Goal: Transaction & Acquisition: Subscribe to service/newsletter

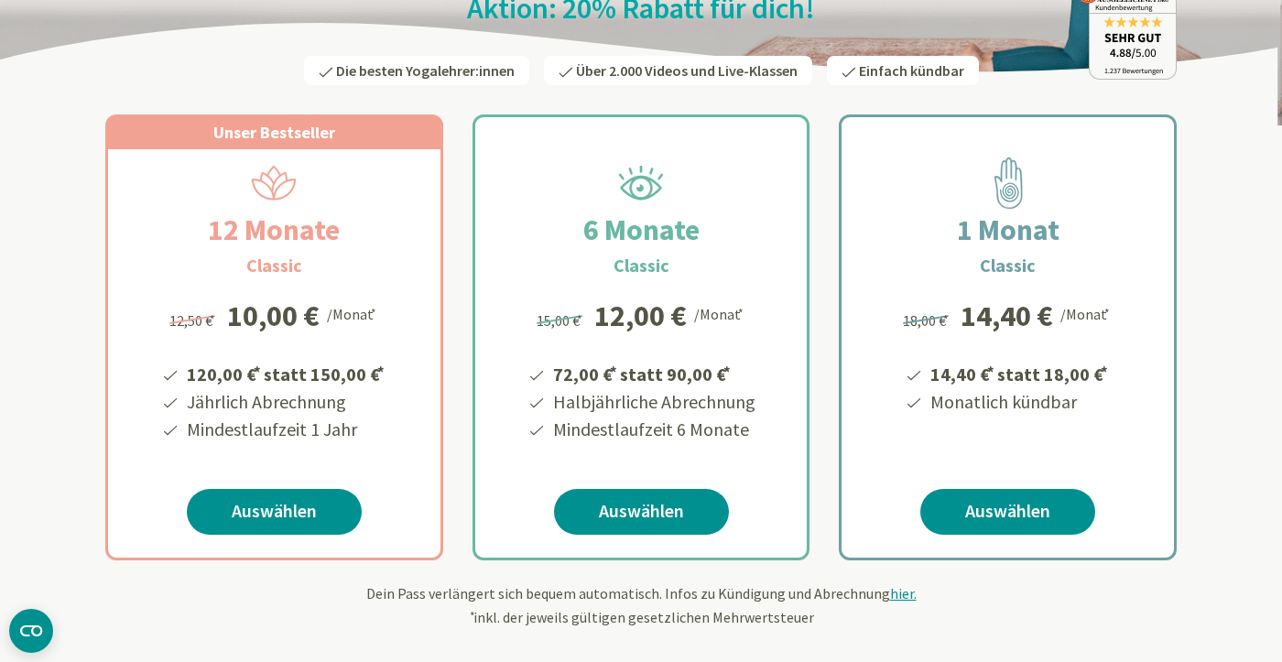
scroll to position [249, 0]
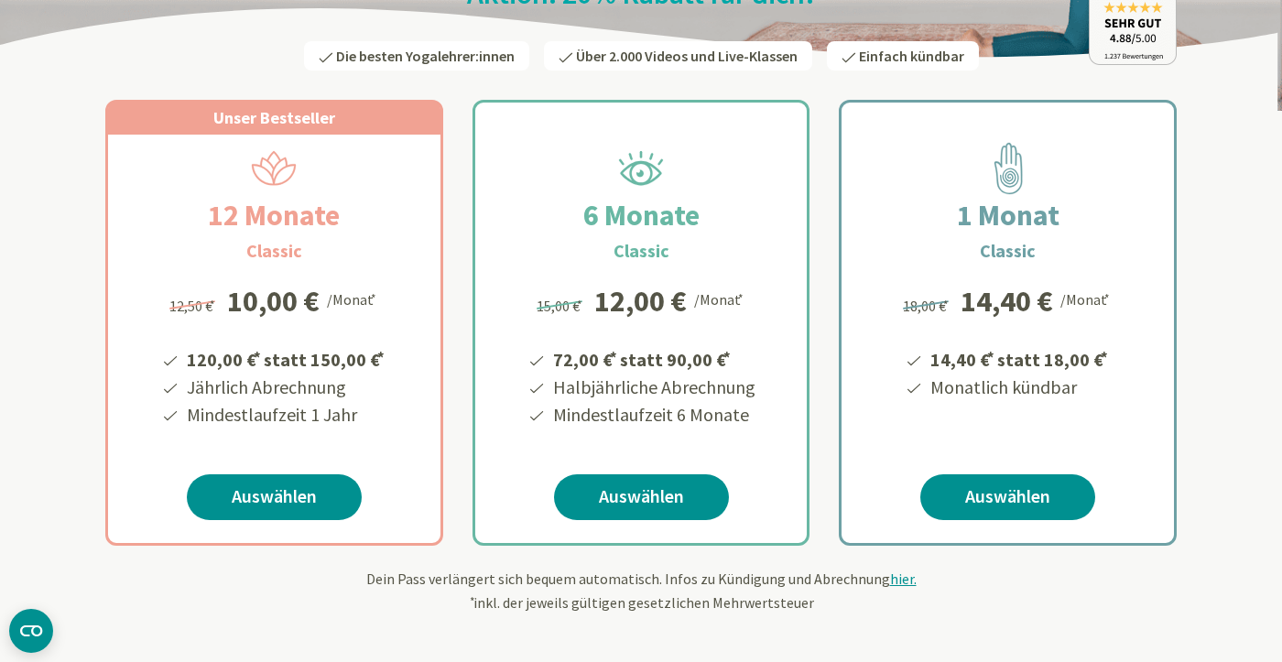
click at [989, 520] on div "1 Monat Classic 14,40 € * statt 18,00 € * Monatlich kündbar 18,00 € * 14,40 € /…" at bounding box center [1008, 355] width 333 height 441
click at [982, 506] on link "Auswählen" at bounding box center [1008, 497] width 175 height 46
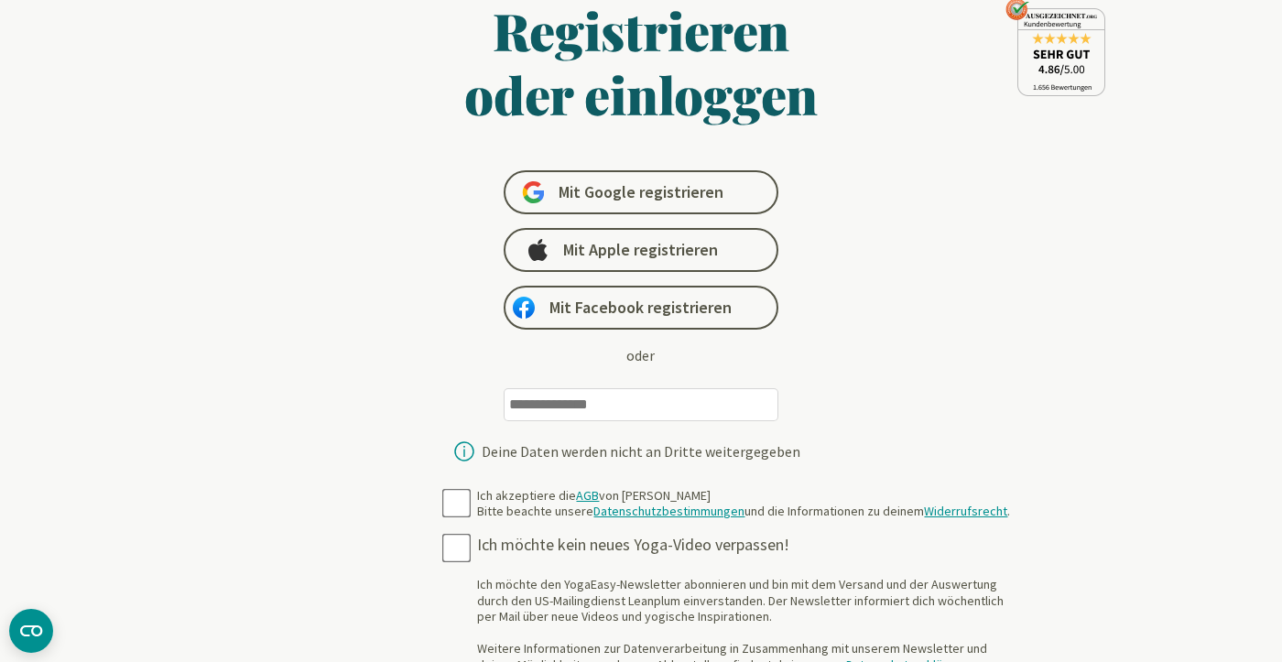
scroll to position [94, 0]
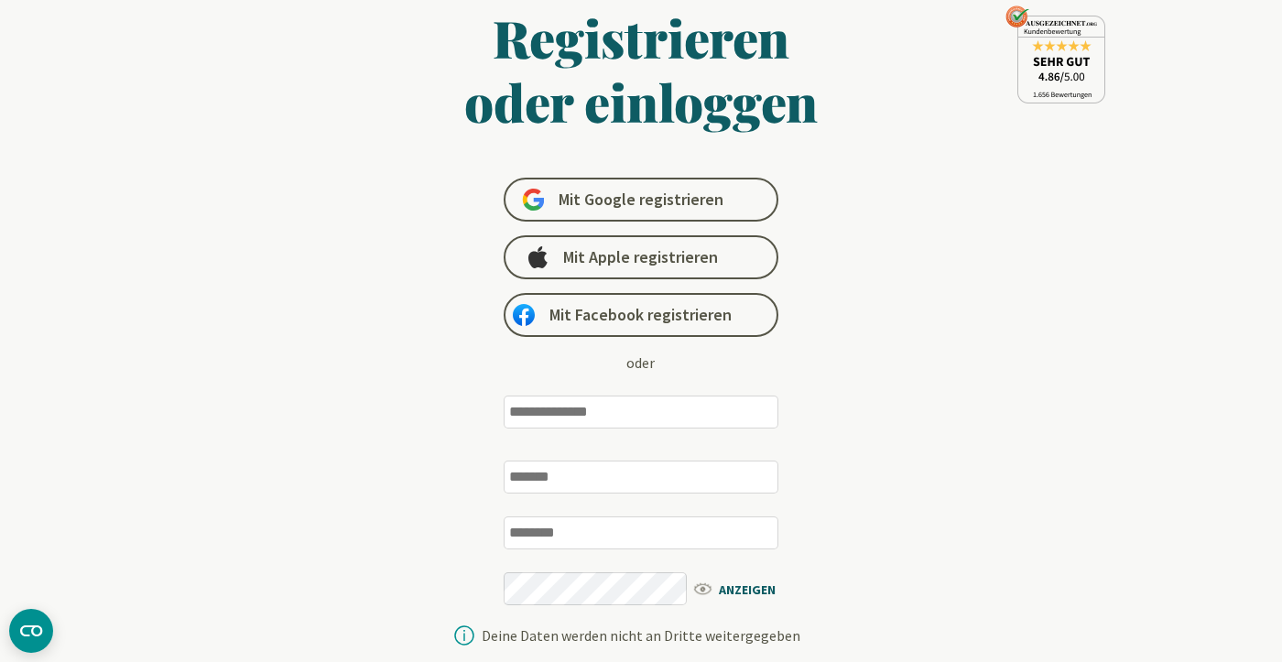
click at [718, 415] on input "email" at bounding box center [641, 412] width 275 height 33
type input "**********"
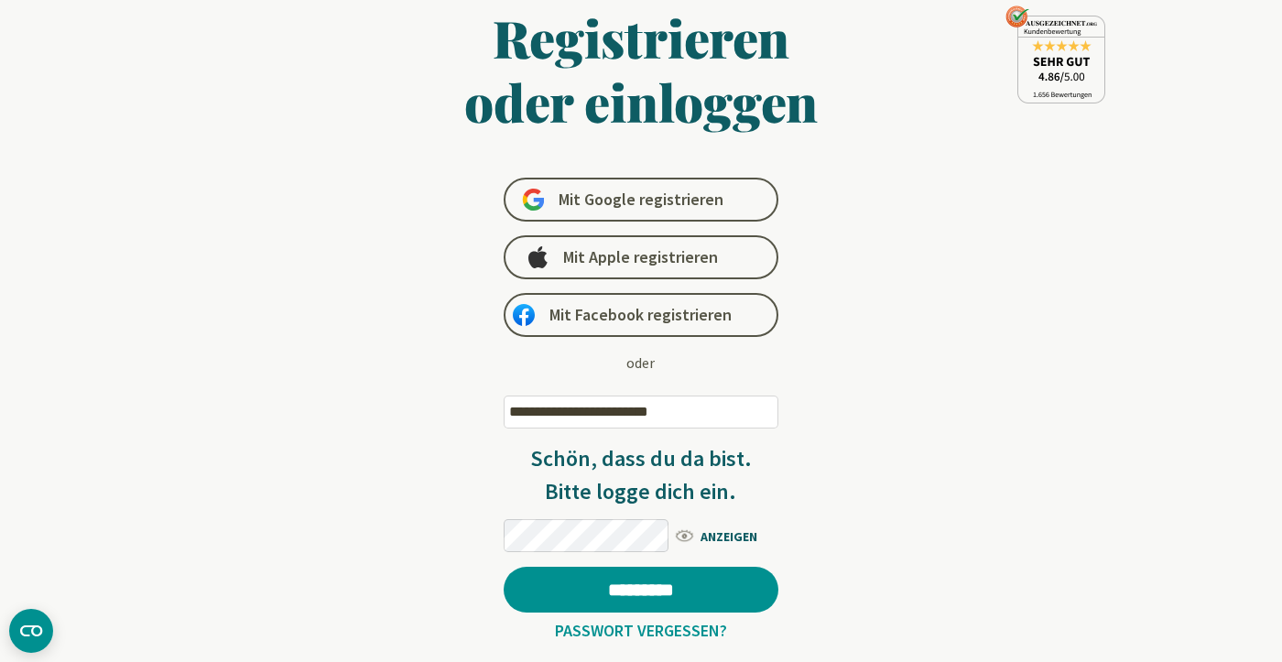
click at [889, 508] on div "**********" at bounding box center [641, 350] width 709 height 690
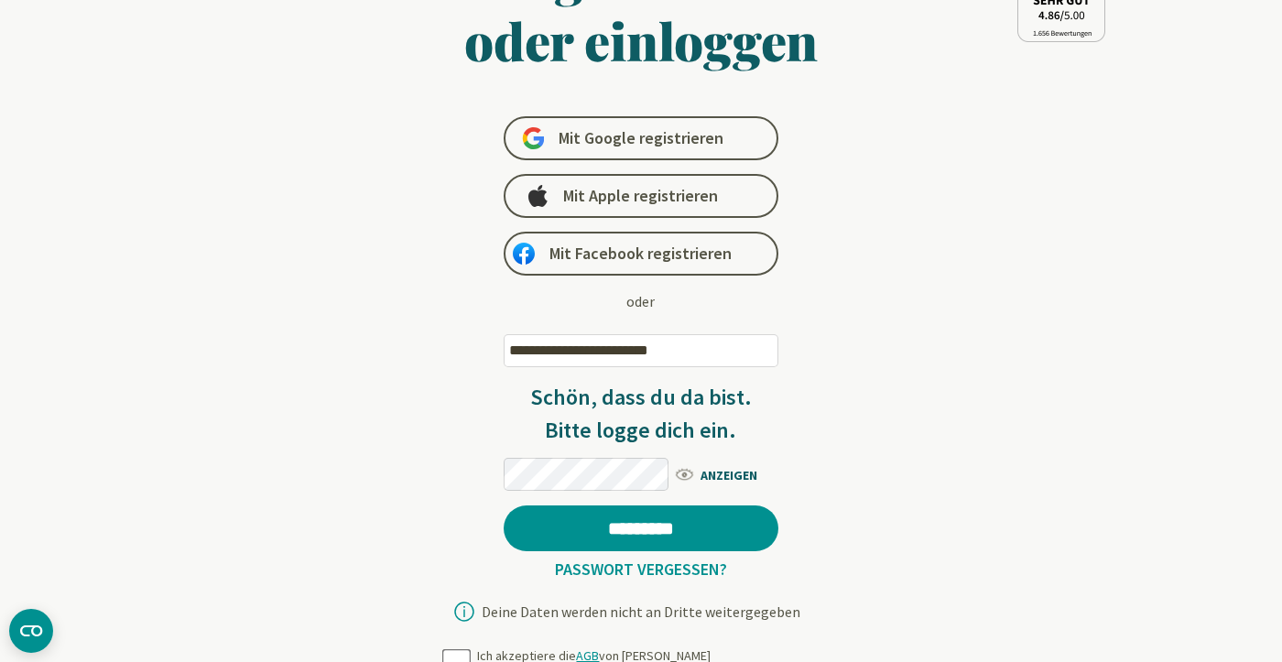
scroll to position [157, 0]
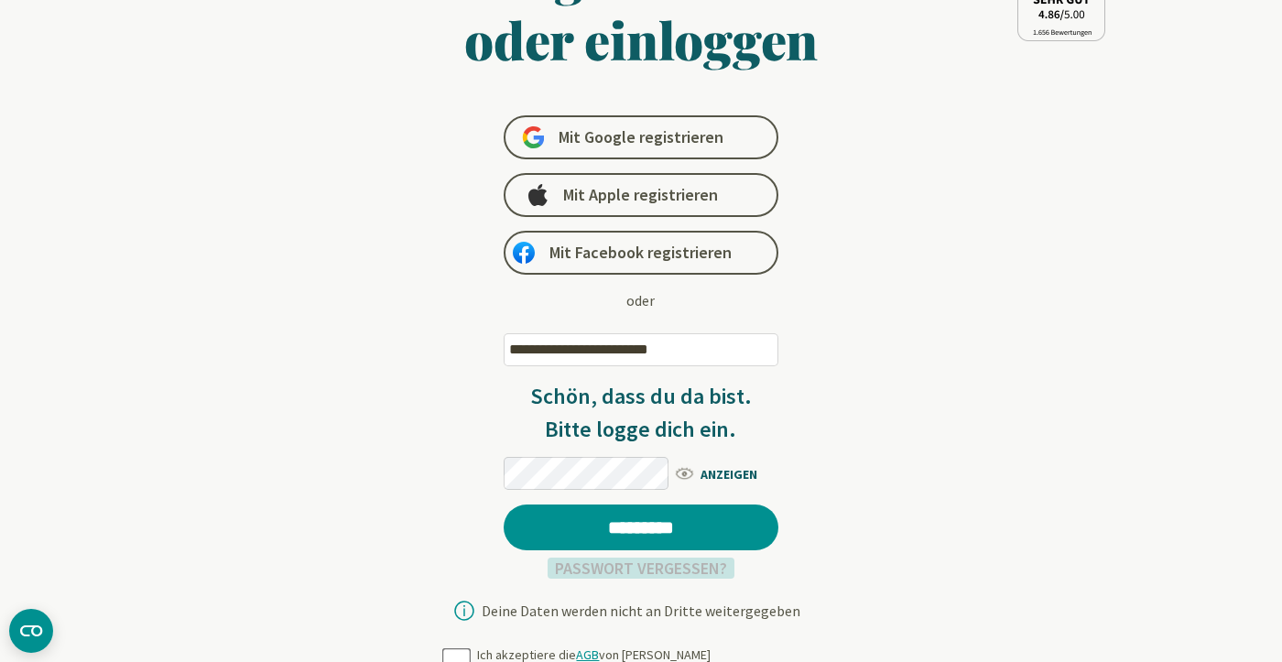
click at [682, 573] on link "Passwort vergessen?" at bounding box center [641, 568] width 187 height 21
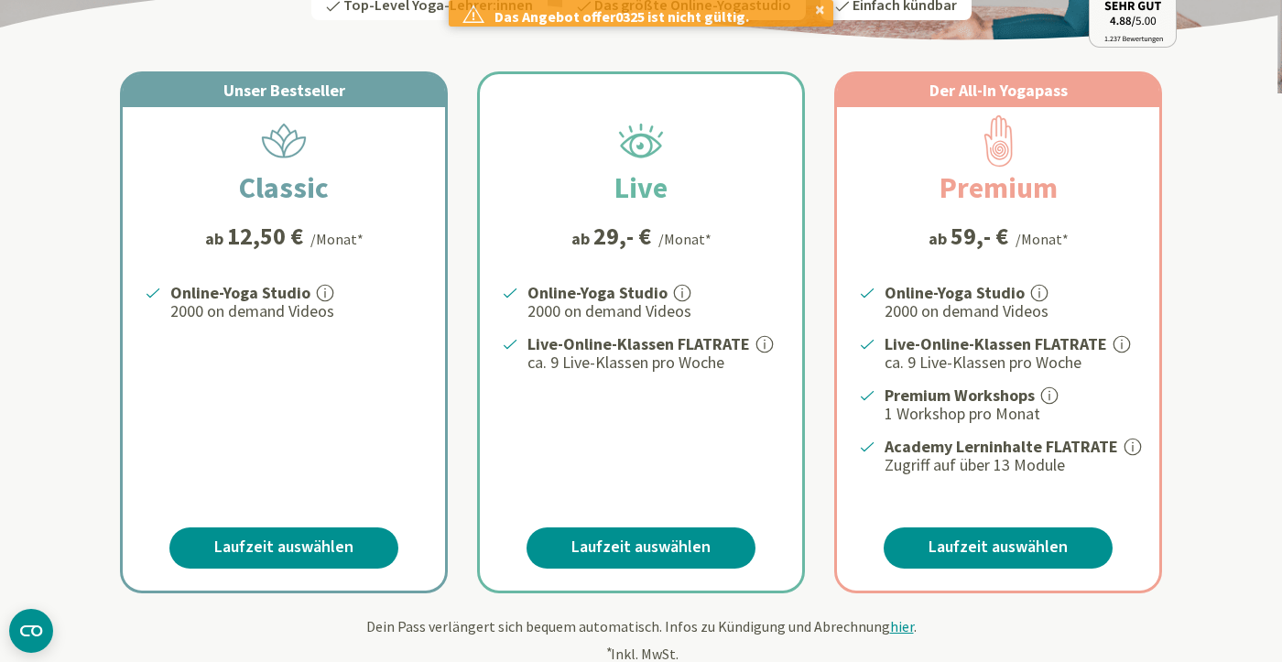
scroll to position [287, 0]
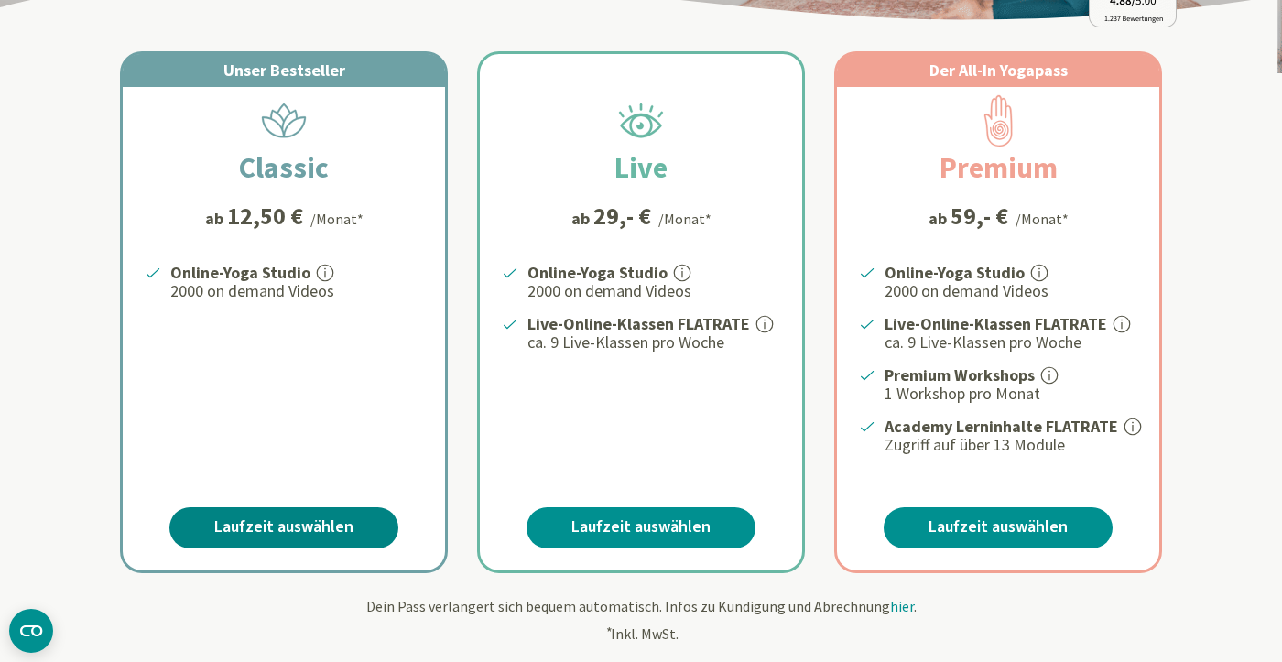
click at [309, 519] on link "Laufzeit auswählen" at bounding box center [283, 527] width 229 height 41
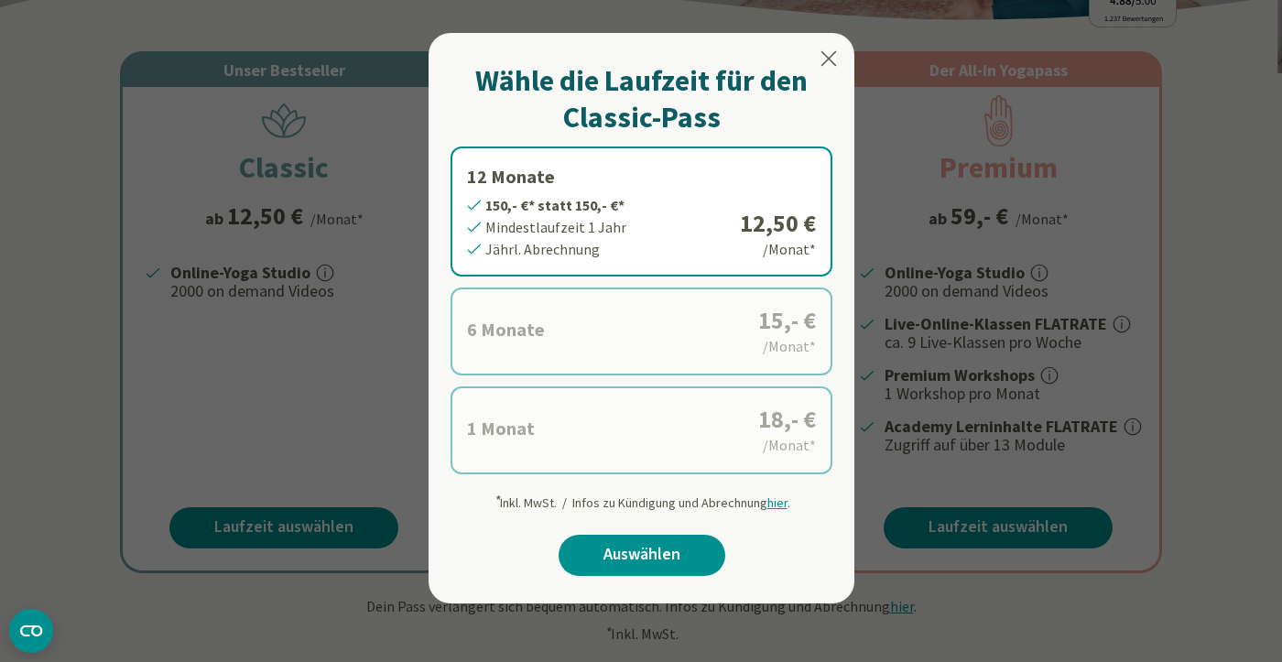
click at [832, 68] on icon at bounding box center [829, 59] width 22 height 22
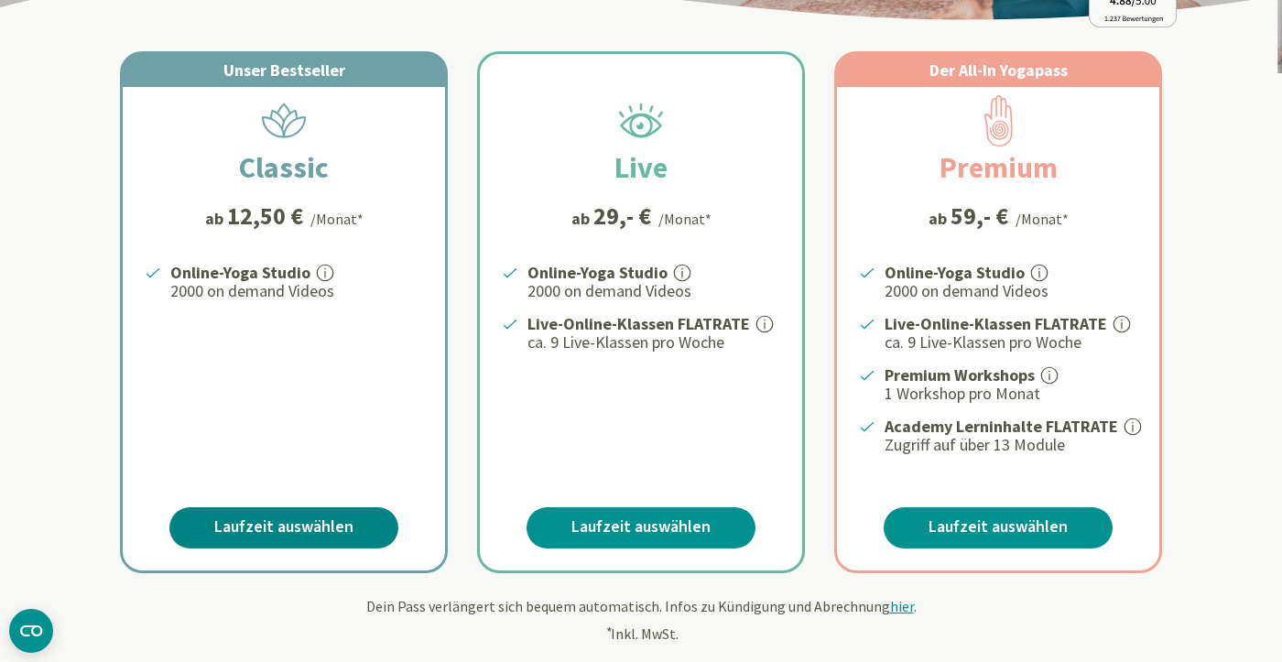
click at [294, 513] on link "Laufzeit auswählen" at bounding box center [283, 527] width 229 height 41
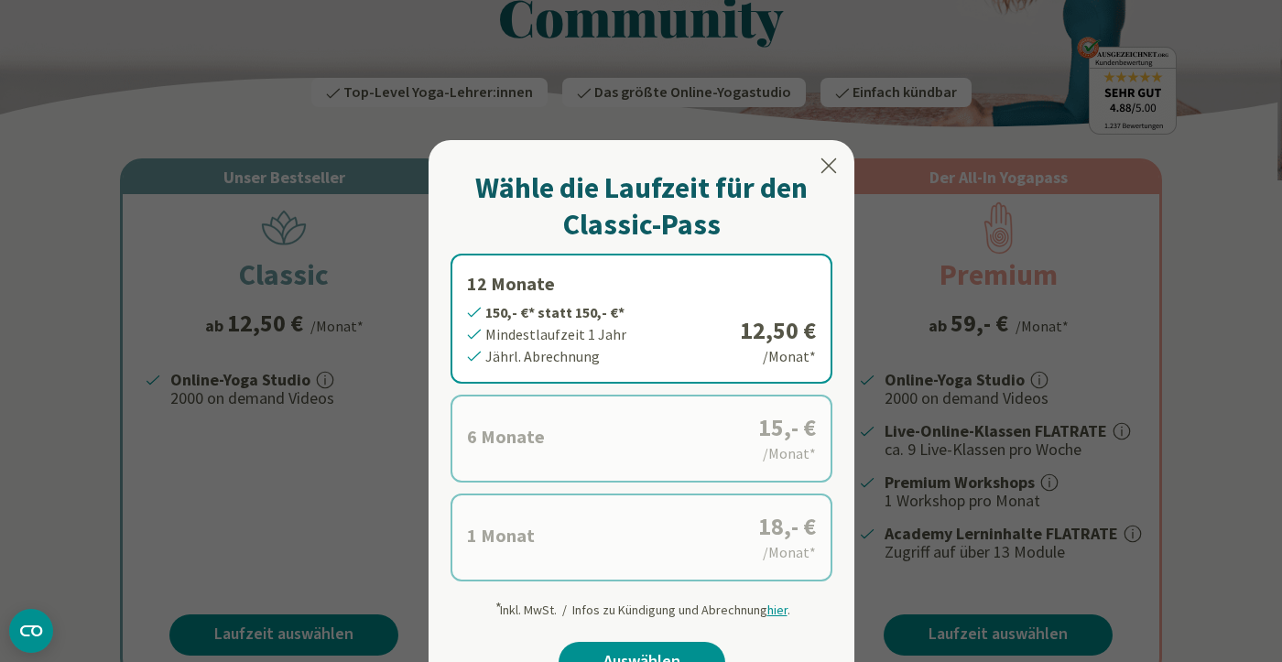
scroll to position [133, 0]
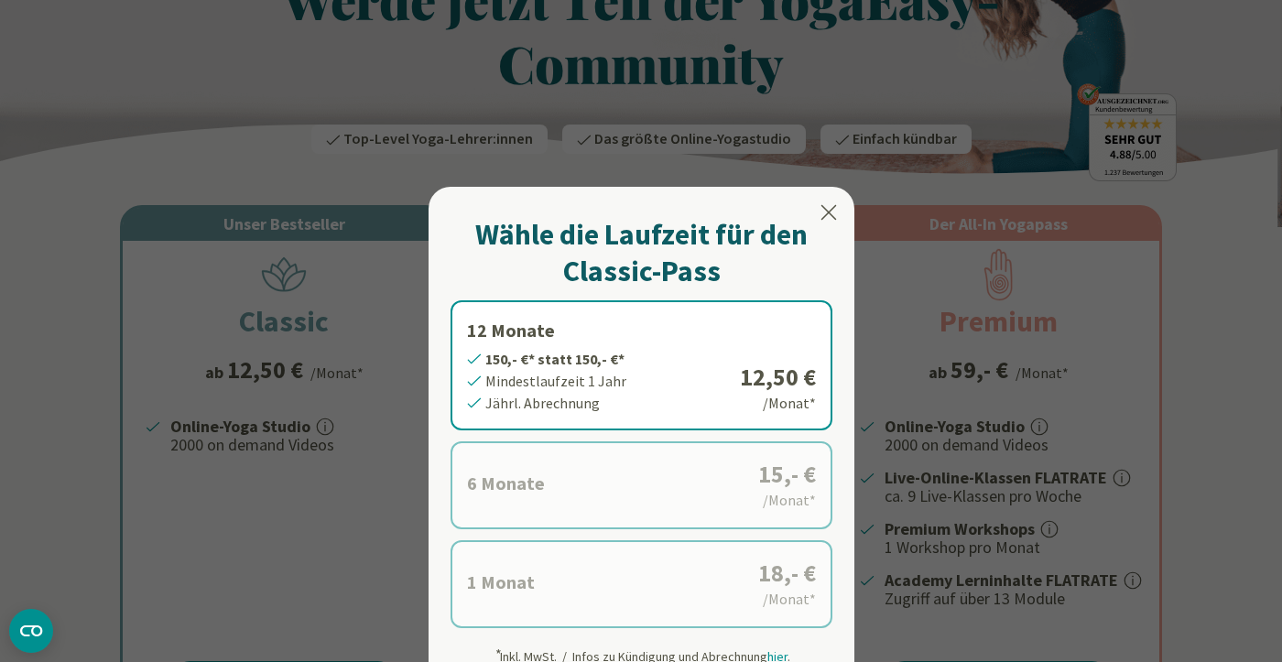
click at [833, 206] on icon at bounding box center [829, 213] width 22 height 22
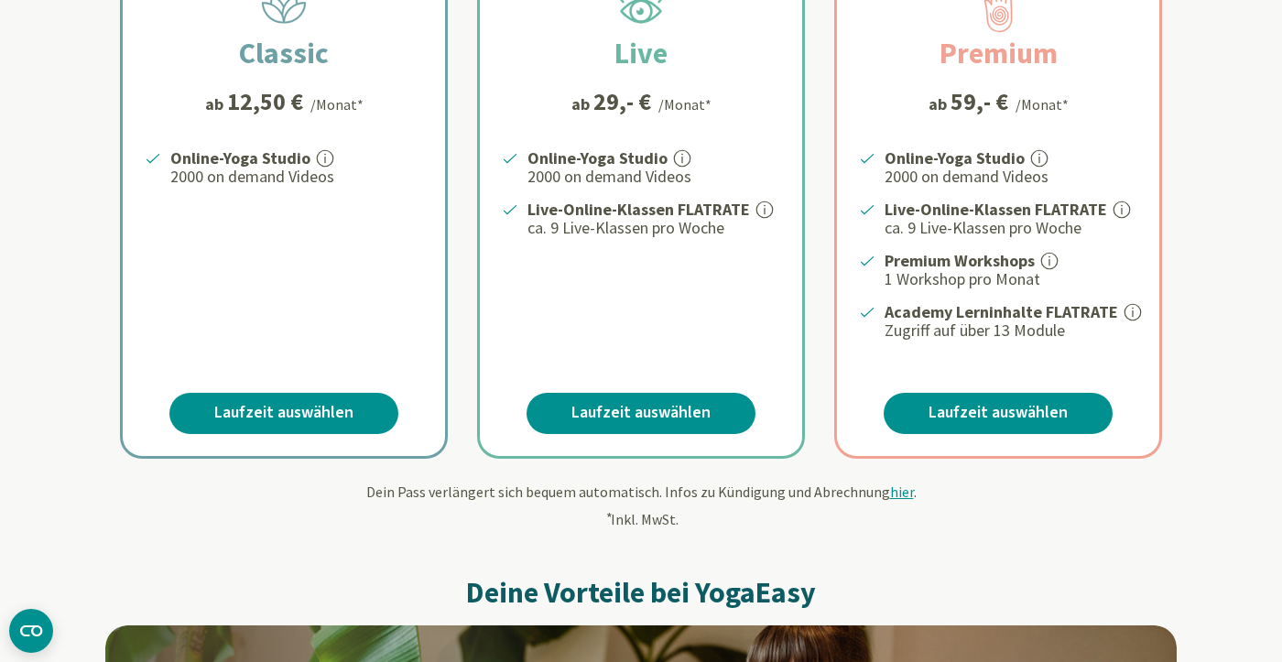
scroll to position [456, 0]
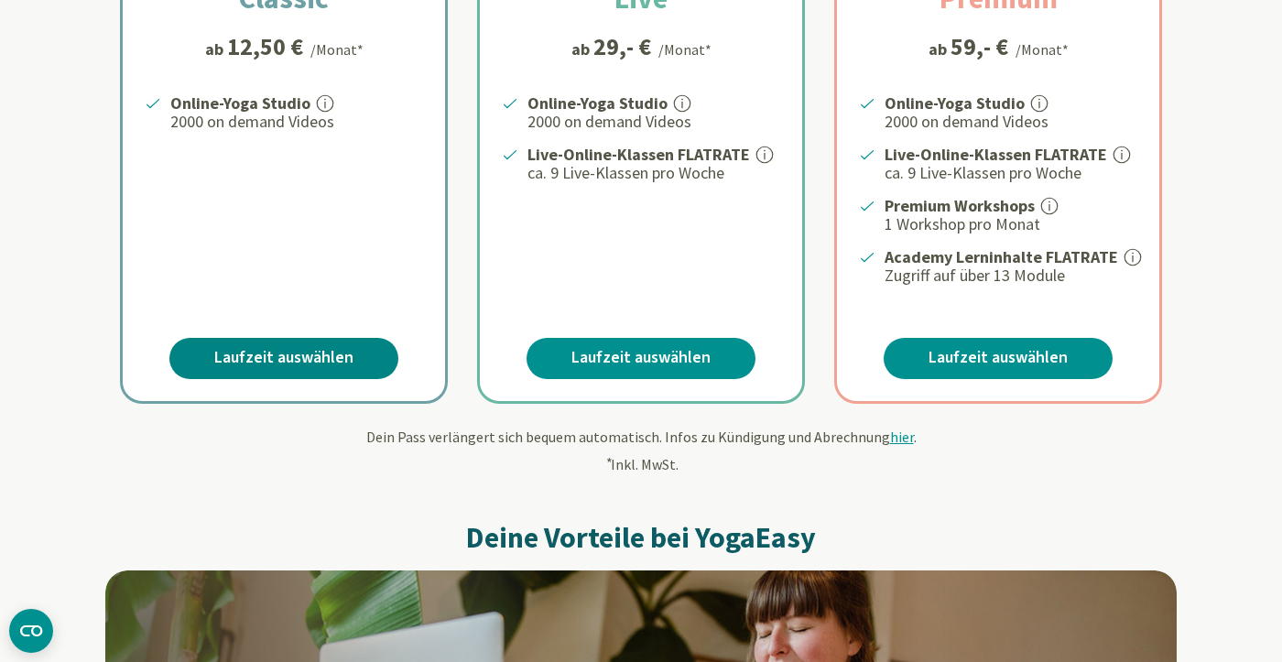
click at [325, 345] on link "Laufzeit auswählen" at bounding box center [283, 358] width 229 height 41
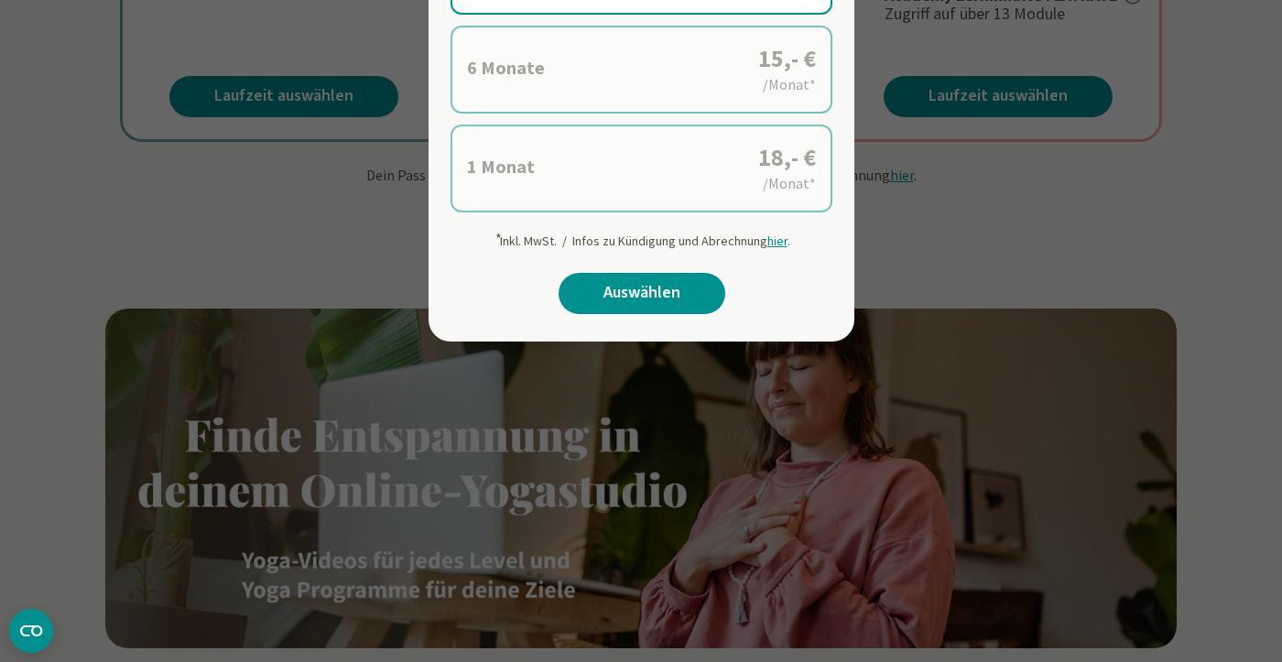
scroll to position [525, 0]
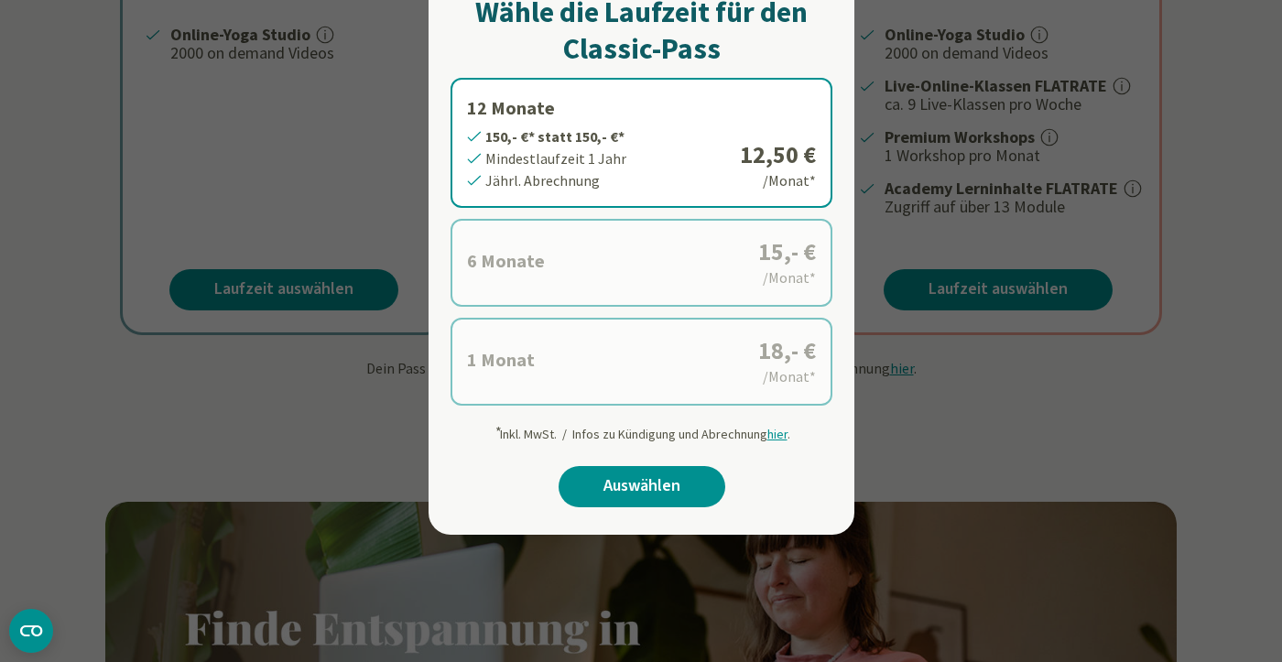
click at [550, 360] on label "1 Monat 18,- €* statt 18,- €* Mindestlaufzeit 1 Monat Monatl. Abrechnung 18,- €…" at bounding box center [642, 362] width 382 height 88
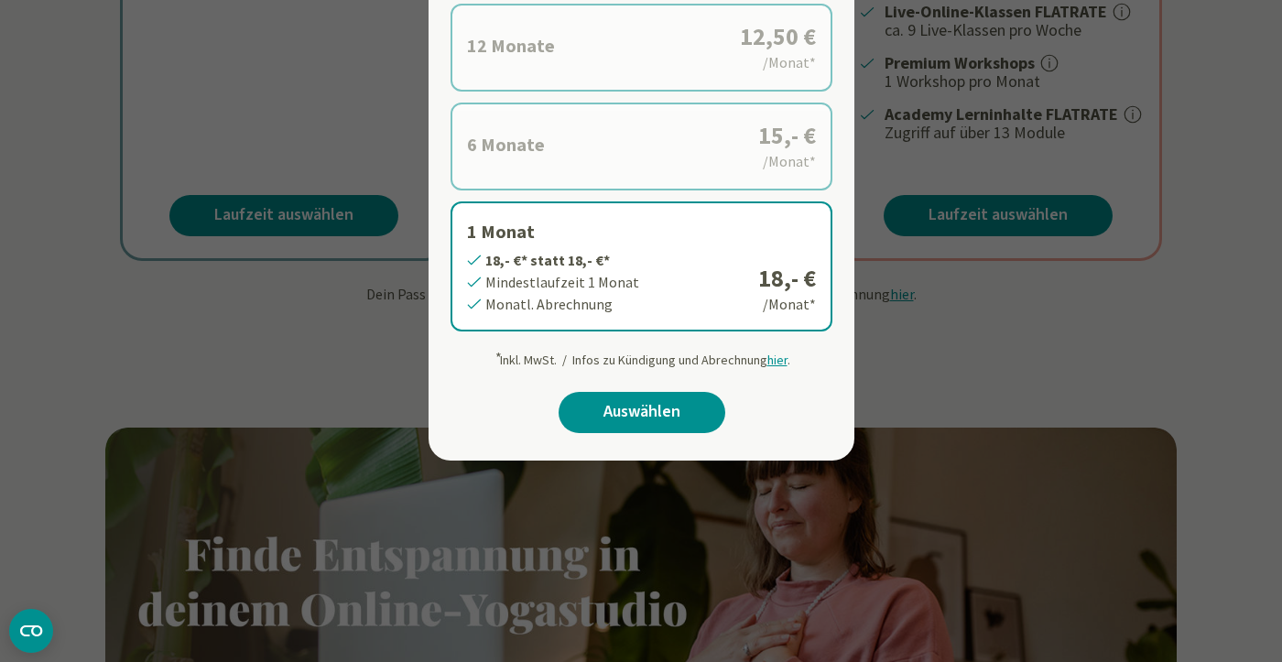
scroll to position [617, 0]
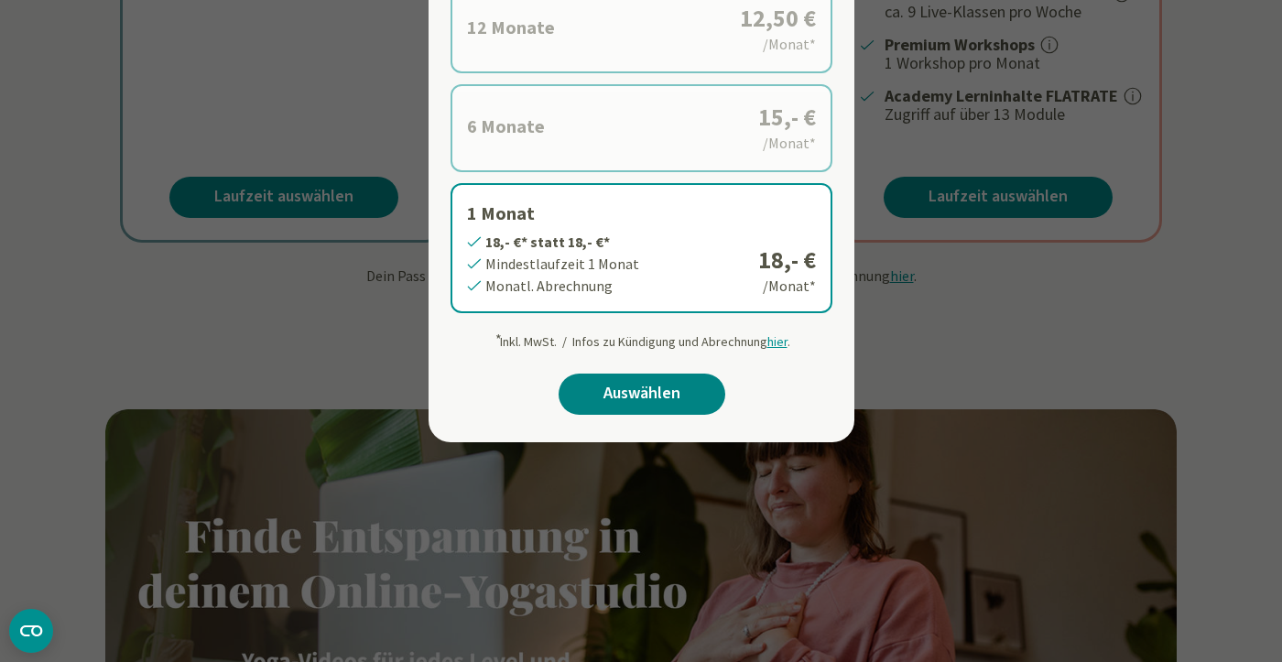
click at [594, 382] on link "Auswählen" at bounding box center [642, 394] width 167 height 41
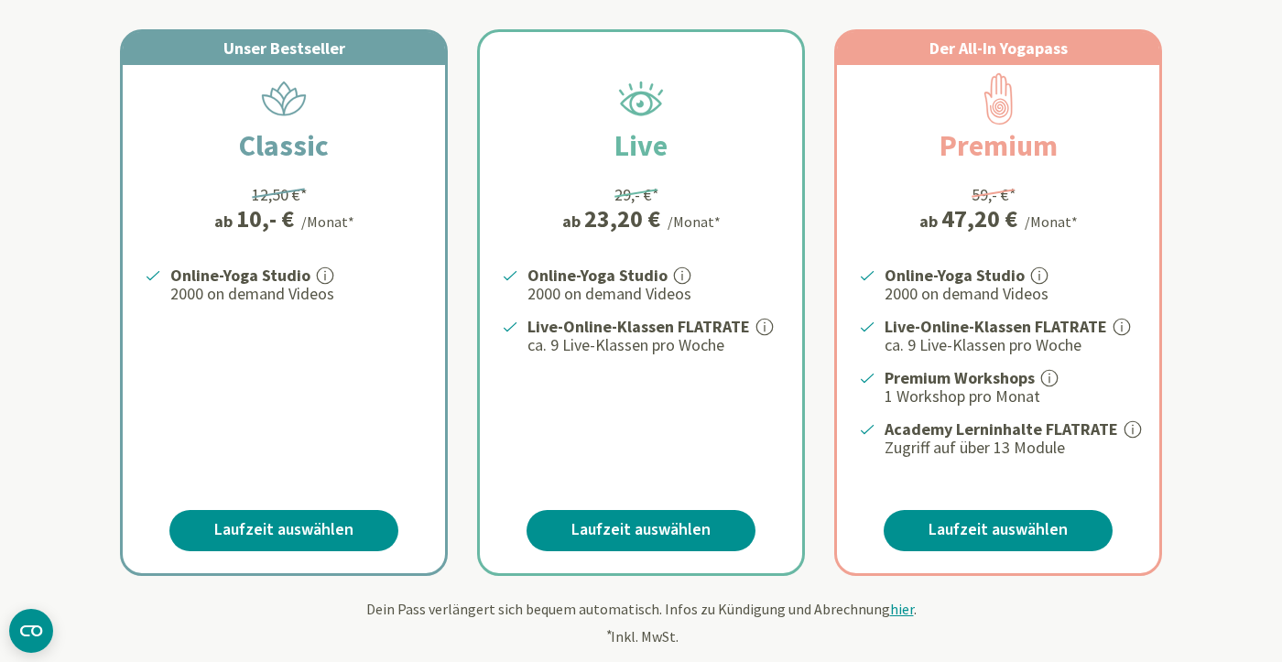
scroll to position [363, 0]
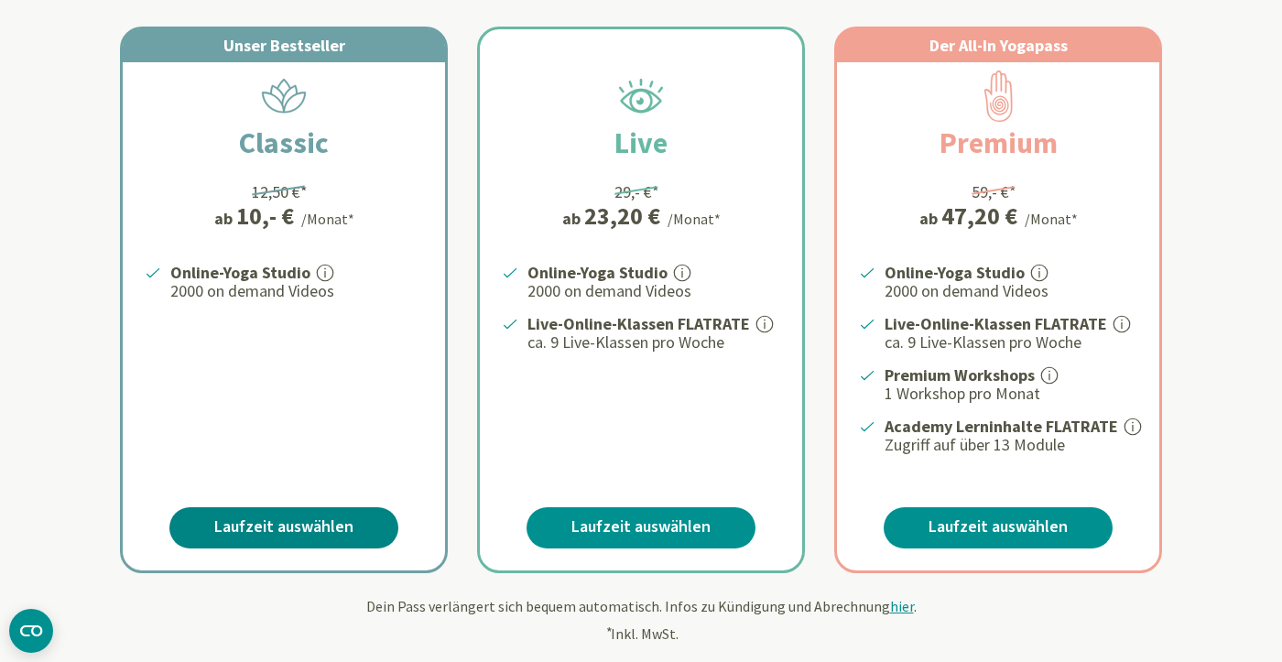
click at [324, 526] on link "Laufzeit auswählen" at bounding box center [283, 527] width 229 height 41
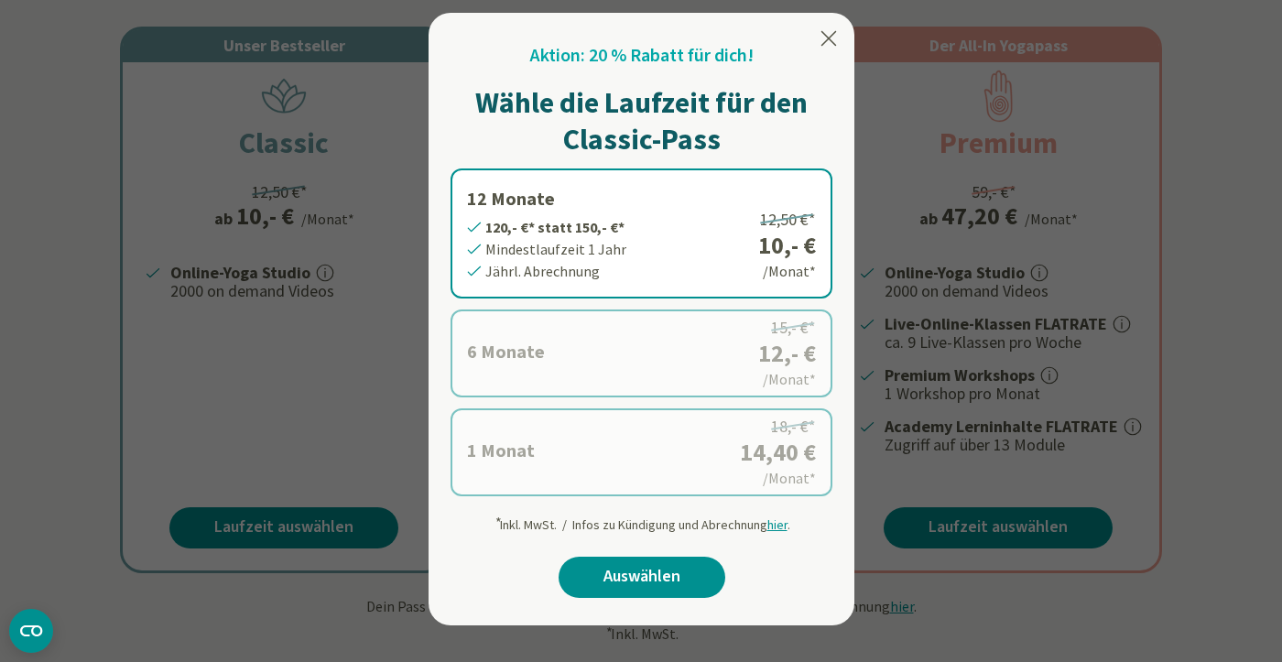
click at [516, 480] on label "1 Monat 14,40 €* statt 18,- €* Mindestlaufzeit 1 Monat Monatl. Abrechnung 18,- …" at bounding box center [642, 453] width 382 height 88
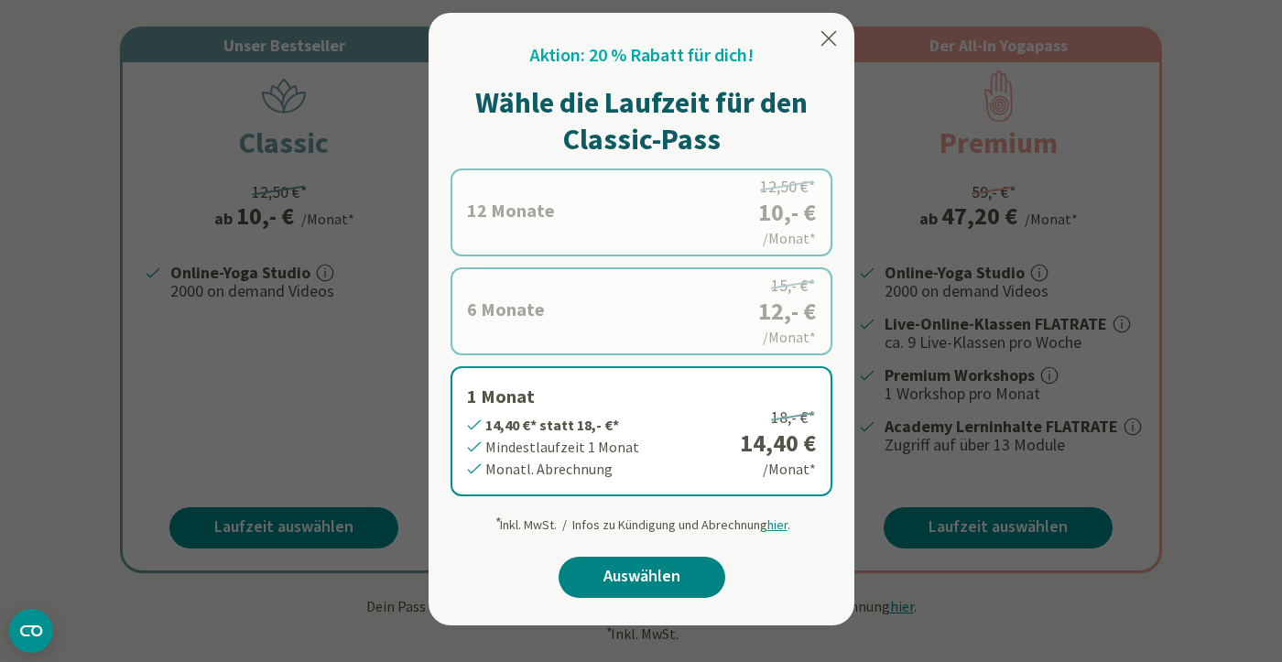
click at [671, 588] on link "Auswählen" at bounding box center [642, 577] width 167 height 41
